Goal: Information Seeking & Learning: Understand process/instructions

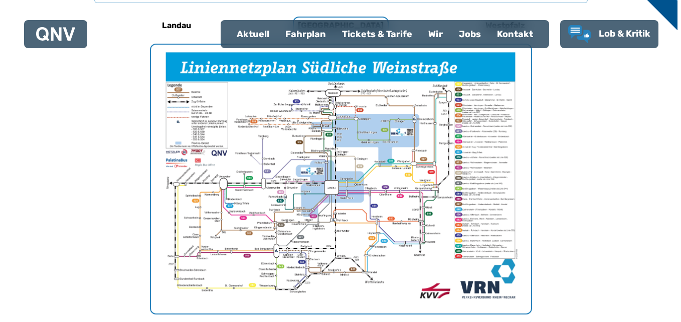
scroll to position [349, 0]
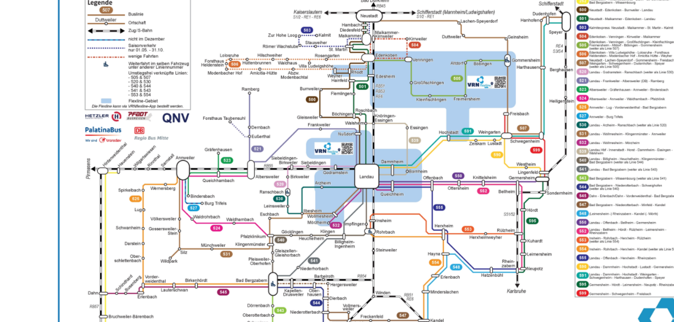
click at [454, 79] on img "1 von 1" at bounding box center [337, 170] width 380 height 269
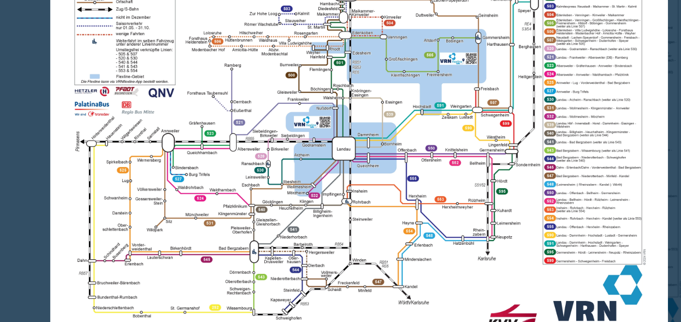
click at [417, 231] on img at bounding box center [323, 154] width 364 height 257
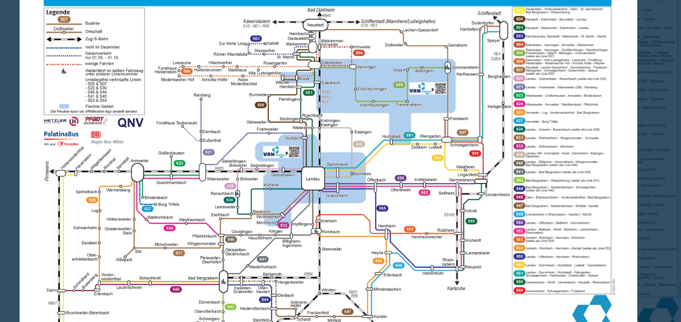
click at [374, 214] on img at bounding box center [305, 172] width 364 height 257
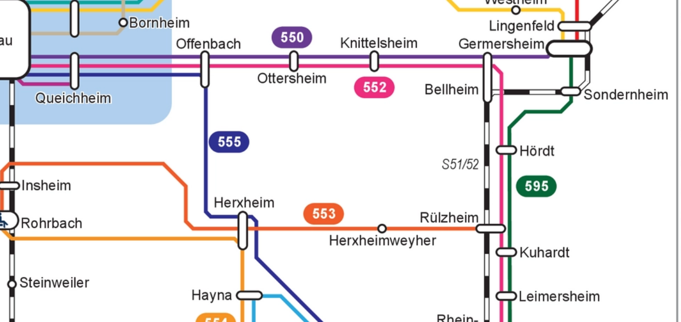
click at [187, 203] on img at bounding box center [137, 70] width 1256 height 889
drag, startPoint x: 191, startPoint y: 199, endPoint x: 235, endPoint y: 186, distance: 46.0
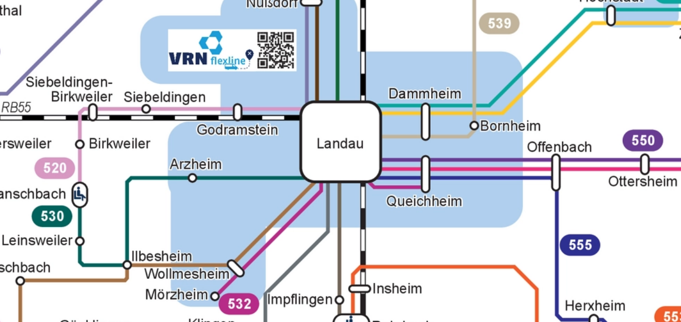
click at [422, 254] on img at bounding box center [344, 131] width 1256 height 889
click at [313, 160] on img at bounding box center [344, 131] width 1256 height 889
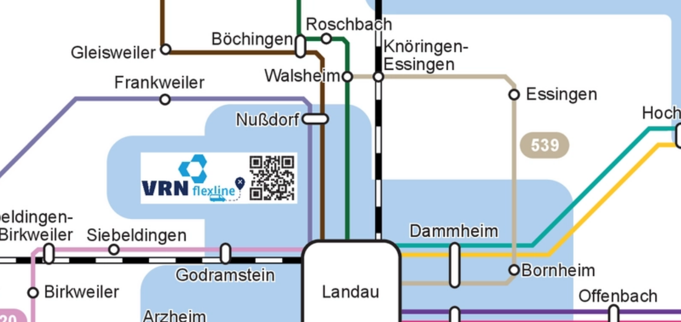
click at [267, 199] on img at bounding box center [357, 212] width 1532 height 1084
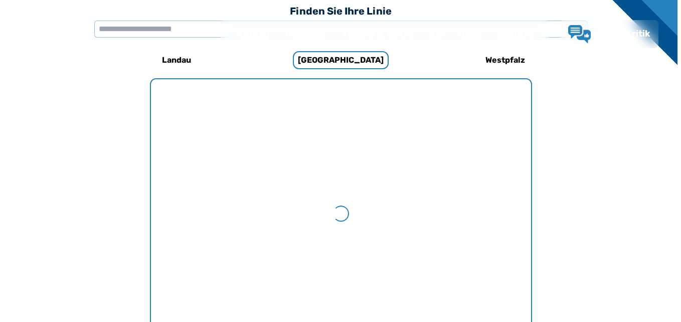
scroll to position [309, 0]
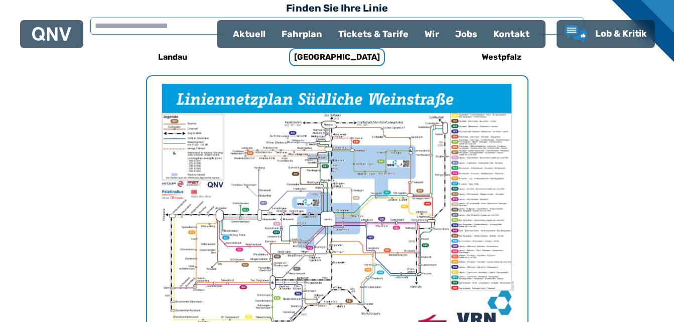
click at [180, 25] on input "text" at bounding box center [337, 26] width 494 height 17
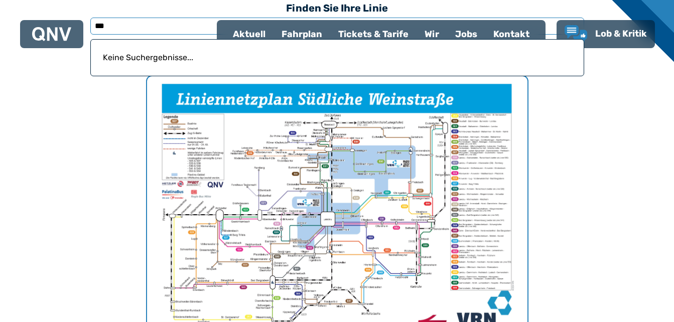
type input "***"
click at [500, 160] on img "1 von 1" at bounding box center [337, 210] width 380 height 269
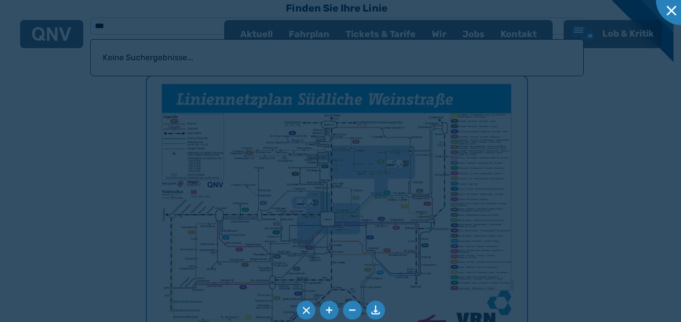
click at [500, 160] on div at bounding box center [340, 161] width 681 height 322
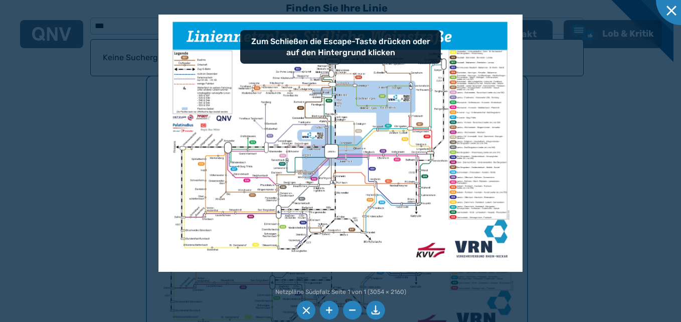
click at [477, 108] on img at bounding box center [341, 143] width 364 height 257
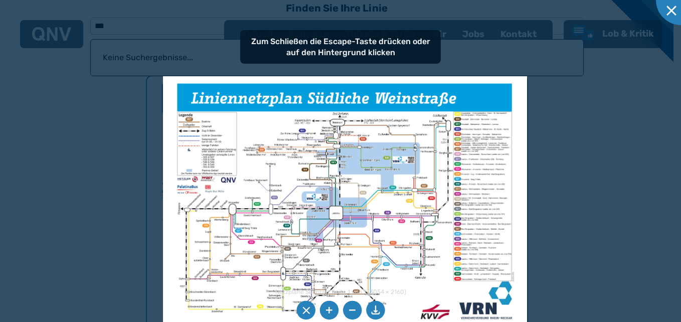
click at [482, 170] on img at bounding box center [345, 204] width 364 height 257
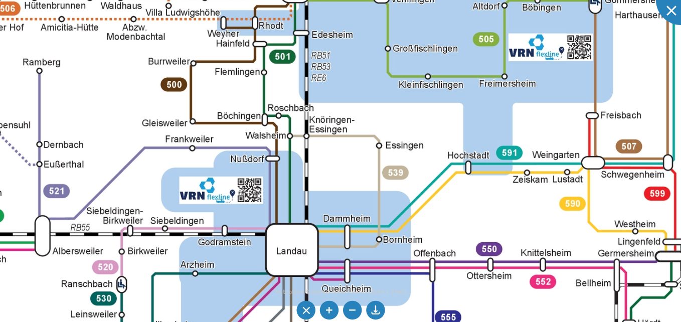
click at [460, 77] on img at bounding box center [326, 219] width 1393 height 985
